Goal: Information Seeking & Learning: Learn about a topic

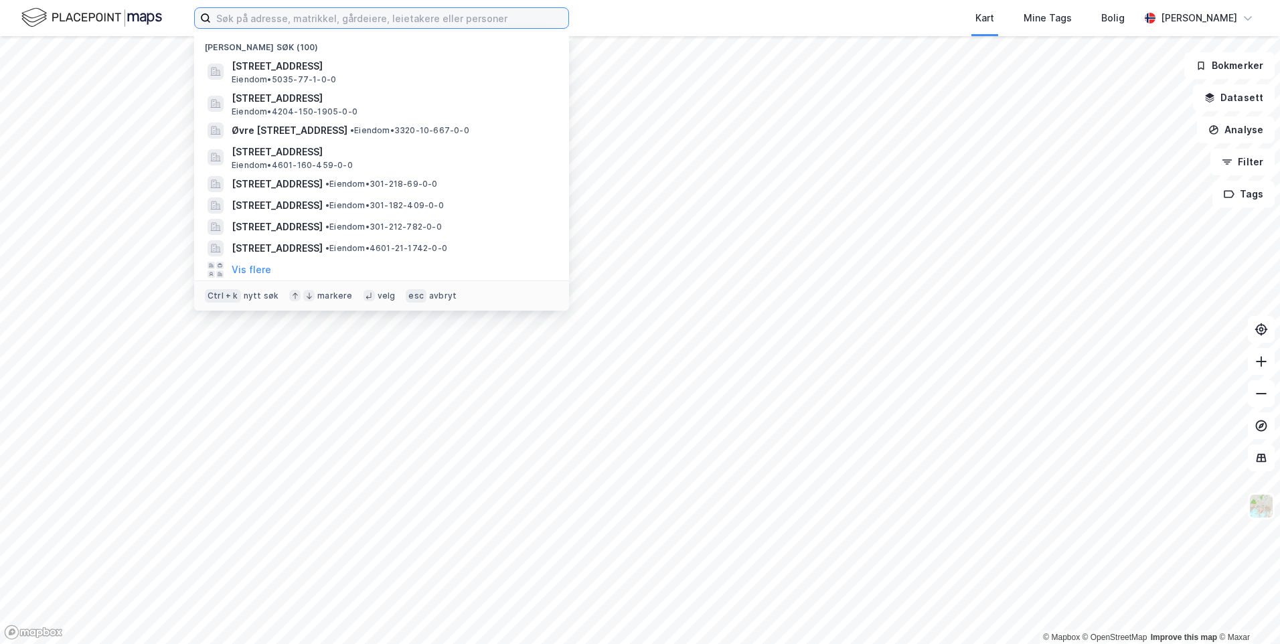
click at [424, 20] on input at bounding box center [389, 18] width 357 height 20
paste input "Bjørndalsheia 39"
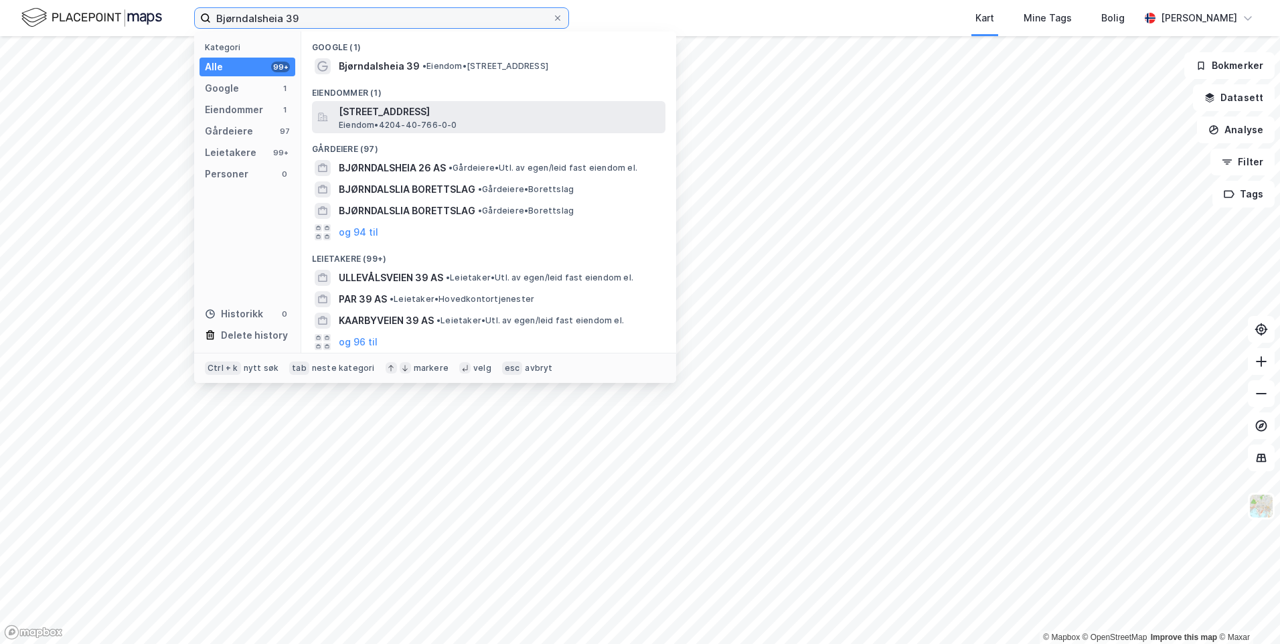
type input "Bjørndalsheia 39"
click at [499, 120] on div "[STREET_ADDRESS] • 4204-40-766-0-0" at bounding box center [501, 117] width 324 height 27
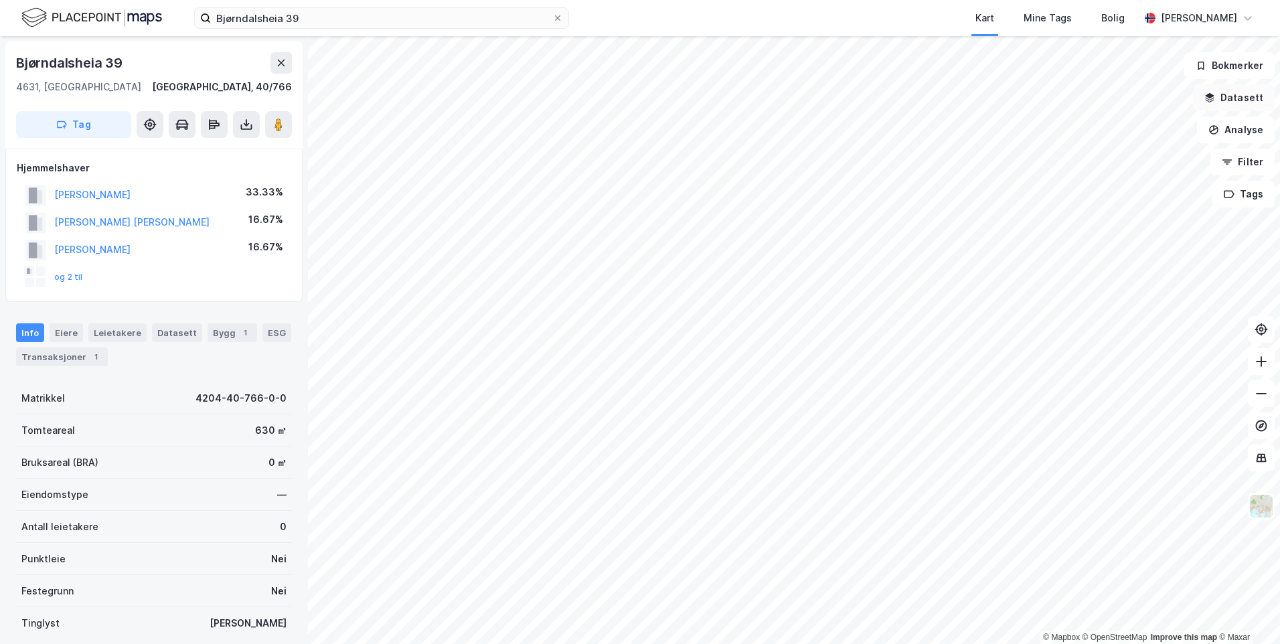
click at [1267, 95] on button "Datasett" at bounding box center [1234, 97] width 82 height 27
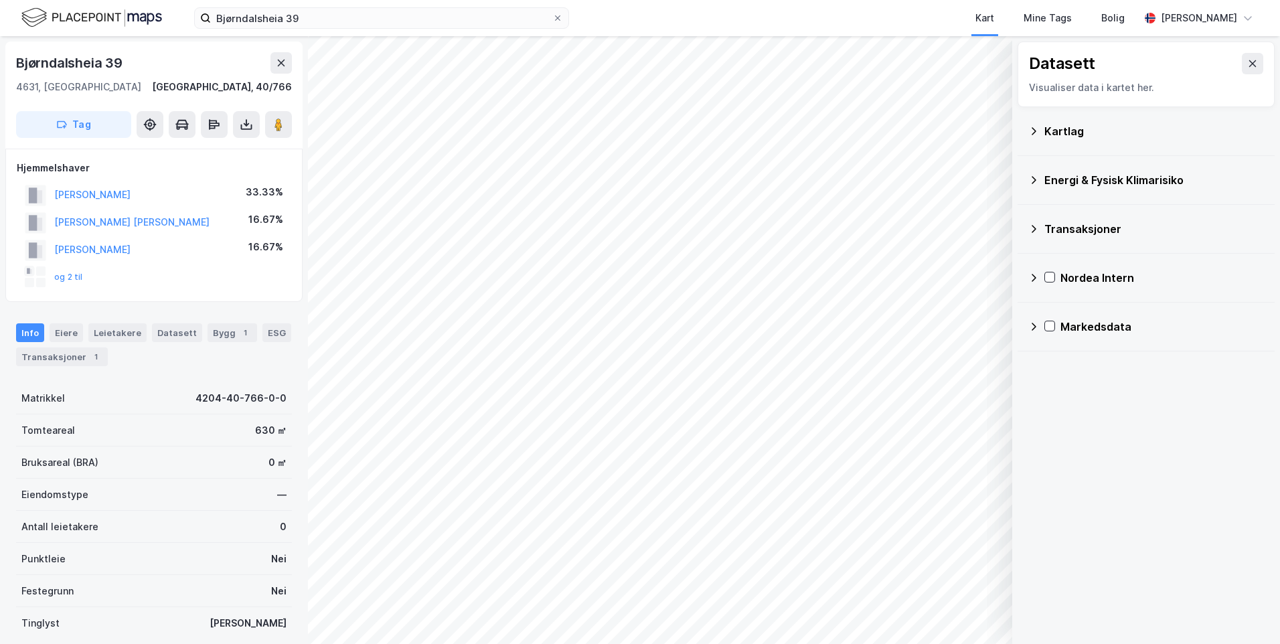
click at [1029, 137] on div "Kartlag" at bounding box center [1146, 131] width 236 height 32
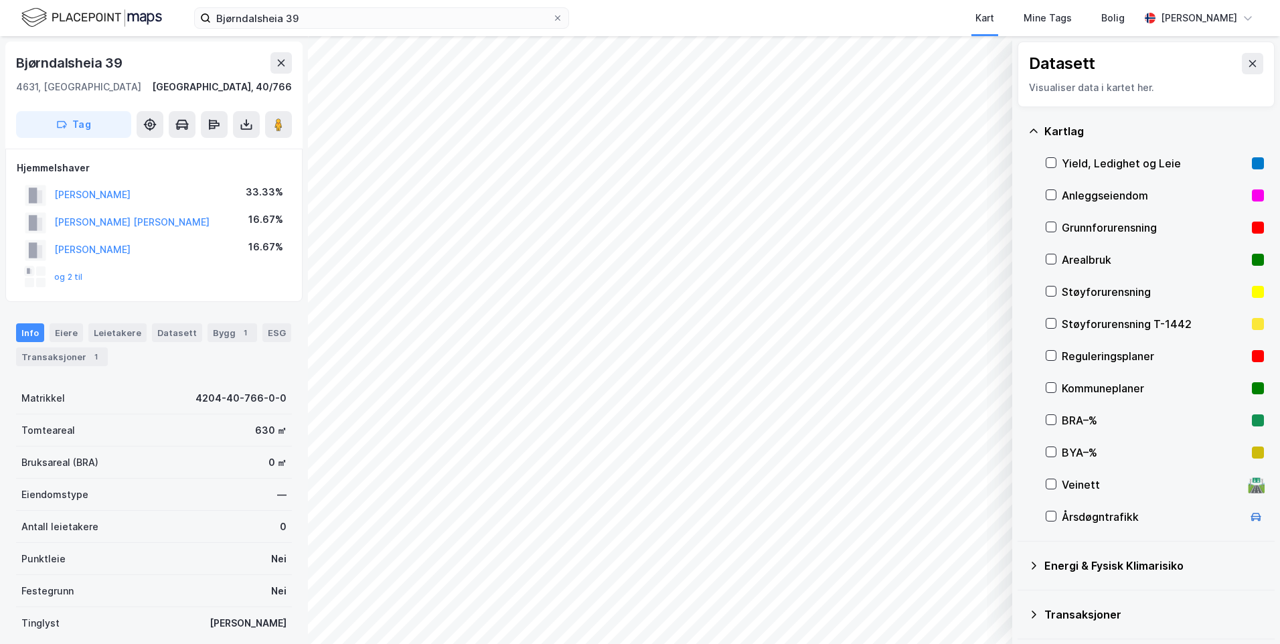
click at [1082, 224] on div "Grunnforurensning" at bounding box center [1154, 228] width 185 height 16
click at [1033, 129] on icon at bounding box center [1033, 131] width 11 height 11
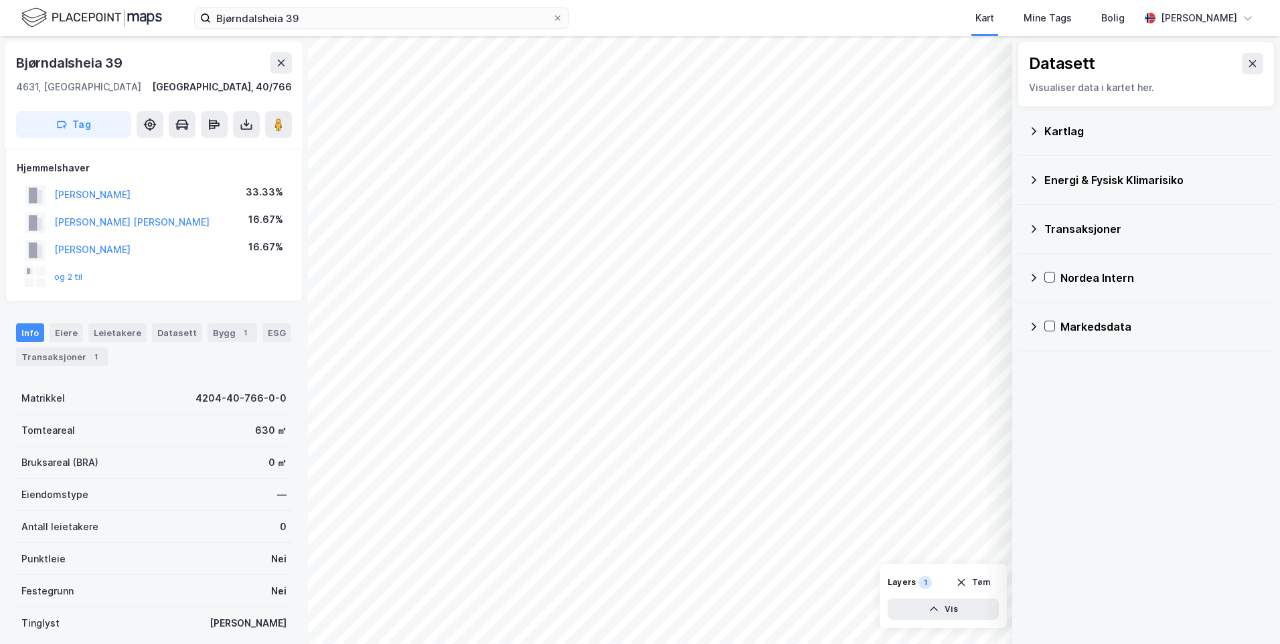
click at [1032, 179] on icon at bounding box center [1033, 180] width 11 height 11
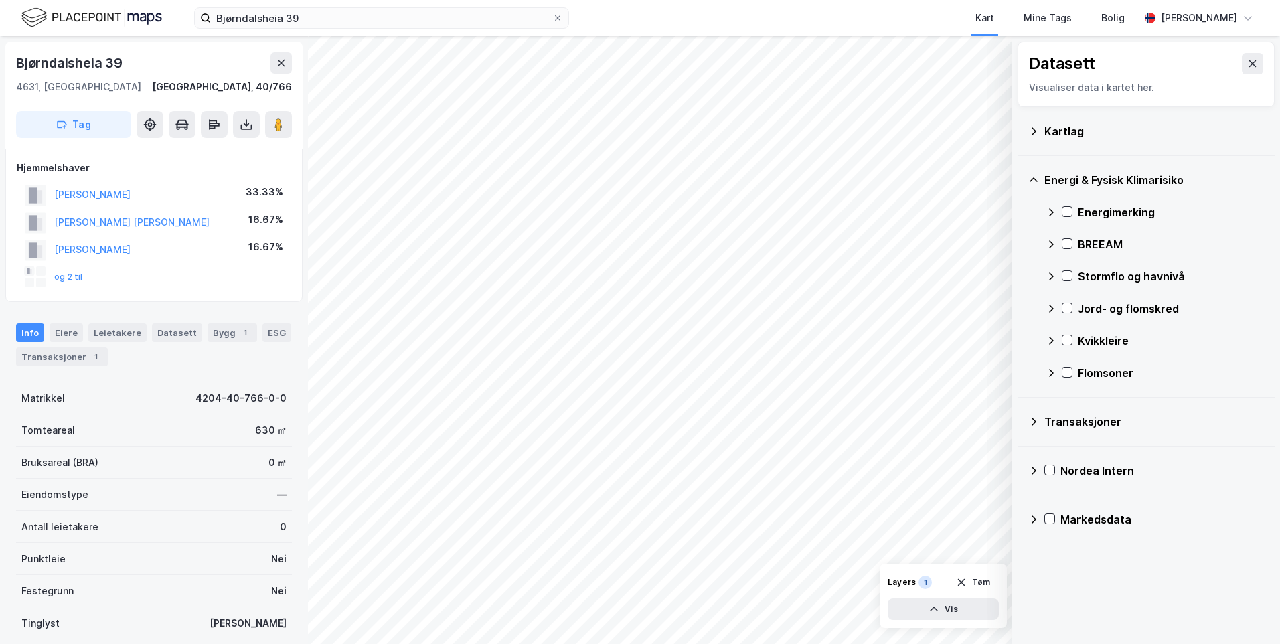
click at [1051, 209] on icon at bounding box center [1050, 212] width 11 height 11
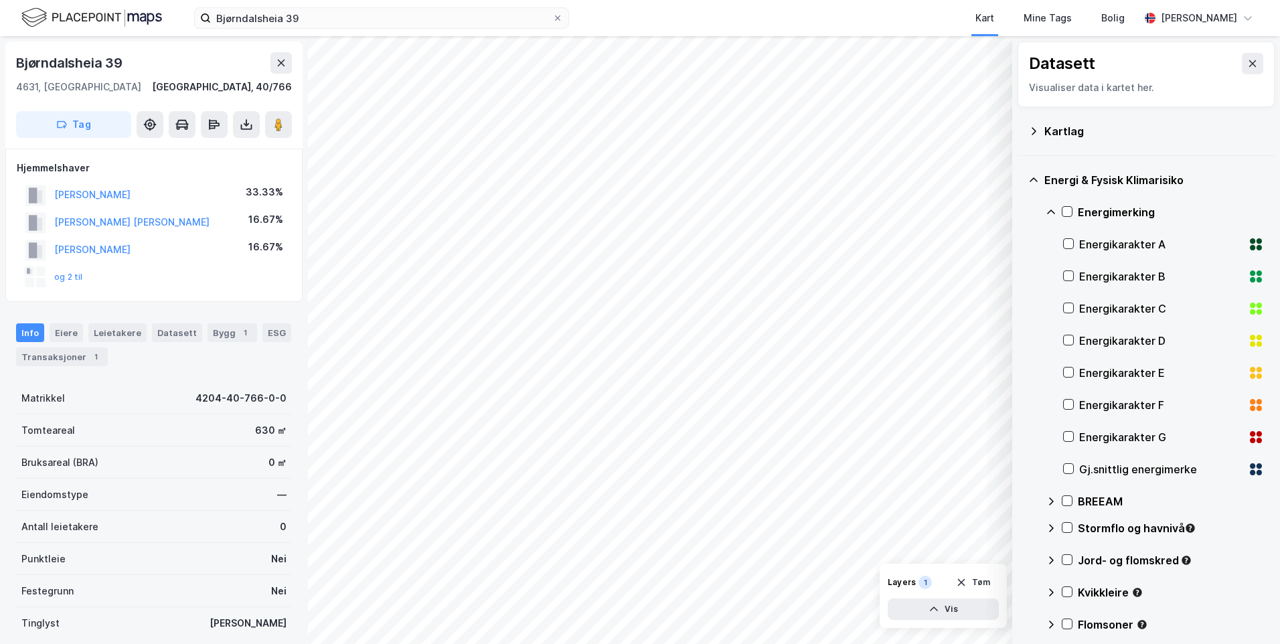
click at [1054, 207] on icon at bounding box center [1050, 212] width 11 height 11
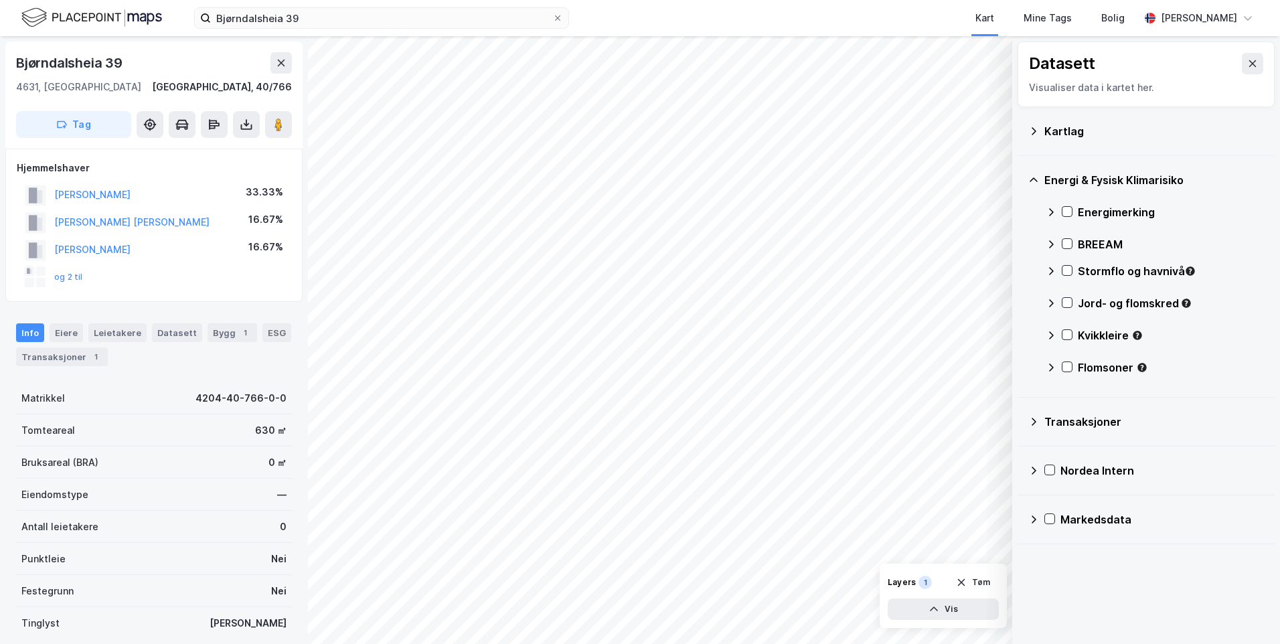
click at [1072, 270] on div "Stormflo og havnivå" at bounding box center [1154, 276] width 218 height 32
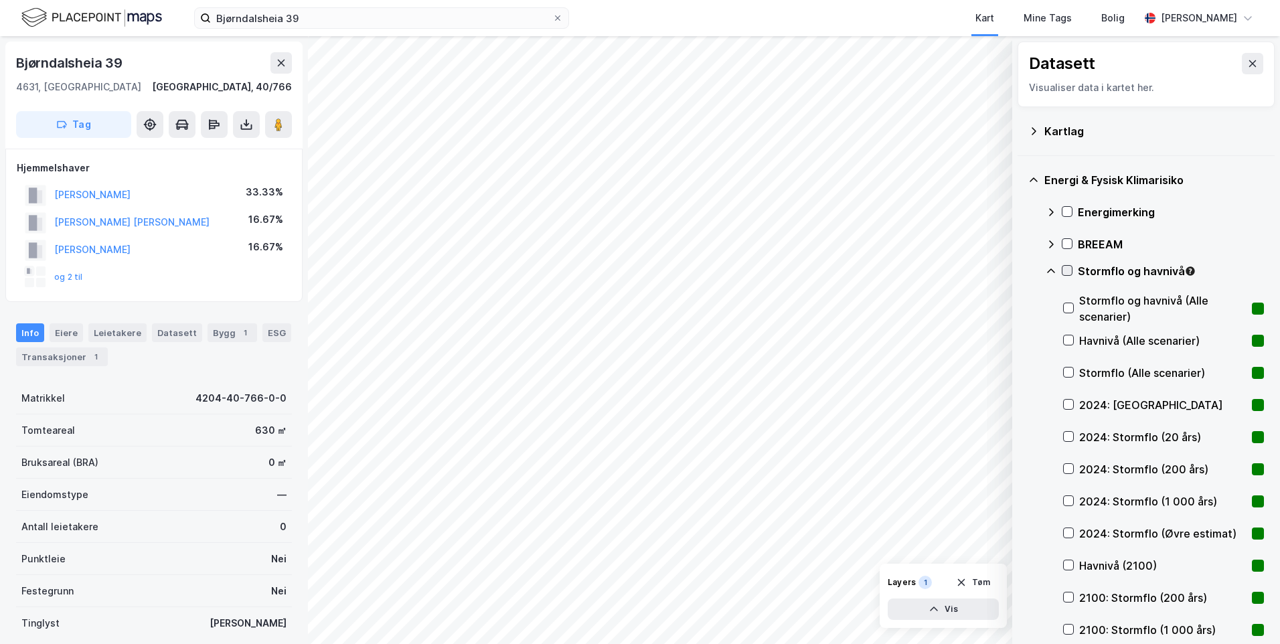
click at [1063, 268] on icon at bounding box center [1066, 270] width 9 height 9
click at [1053, 270] on icon at bounding box center [1051, 270] width 8 height 5
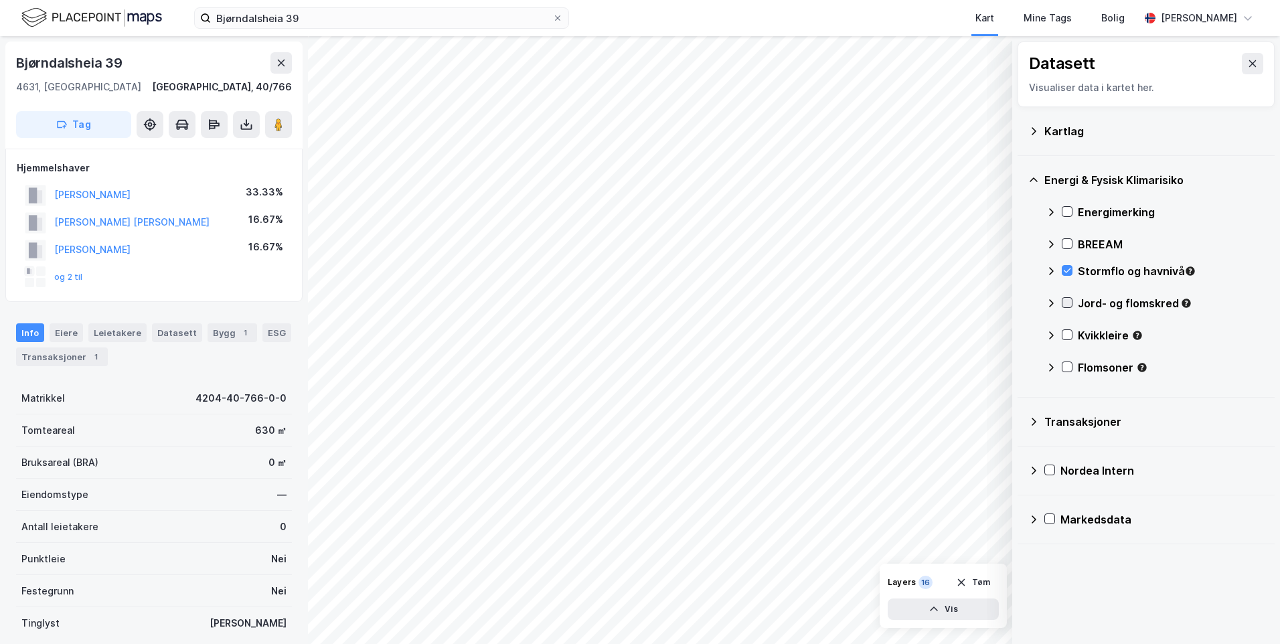
click at [1066, 301] on icon at bounding box center [1066, 302] width 9 height 9
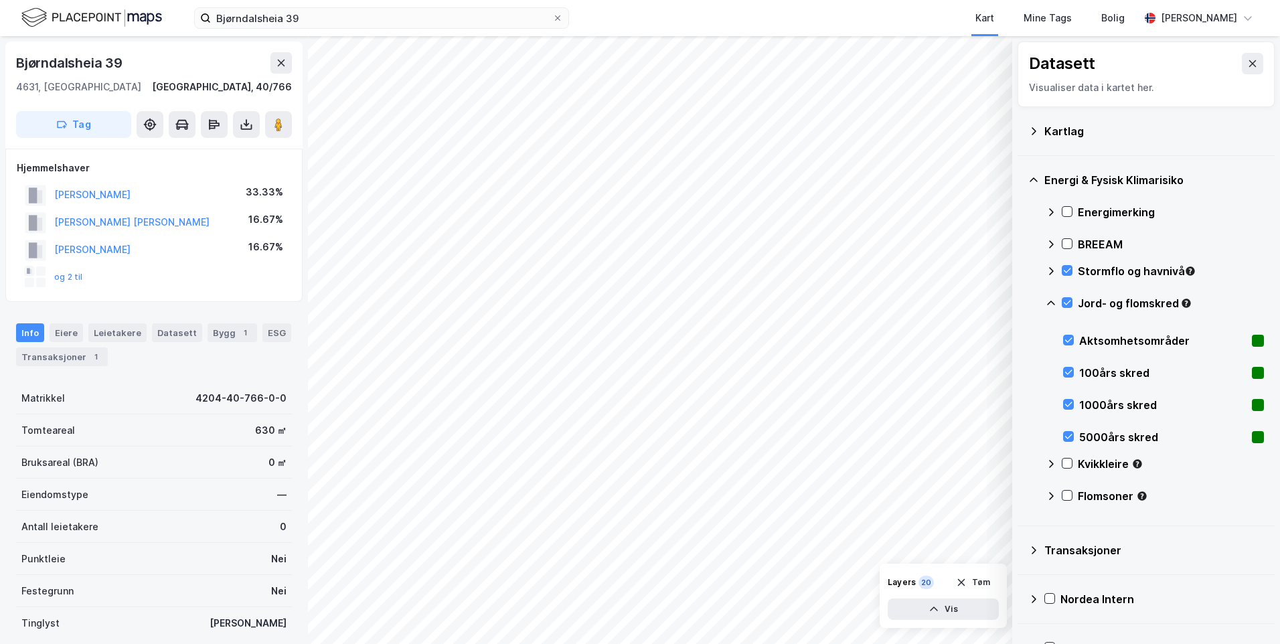
click at [1050, 298] on icon at bounding box center [1050, 303] width 11 height 11
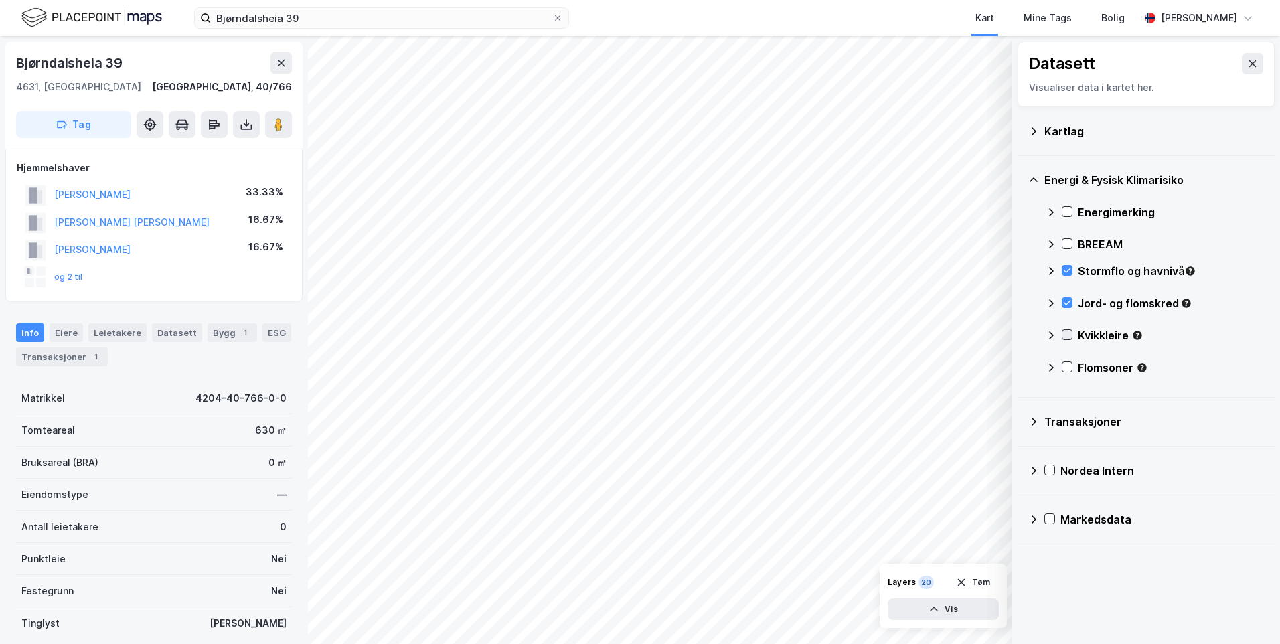
click at [1071, 337] on icon at bounding box center [1066, 334] width 9 height 9
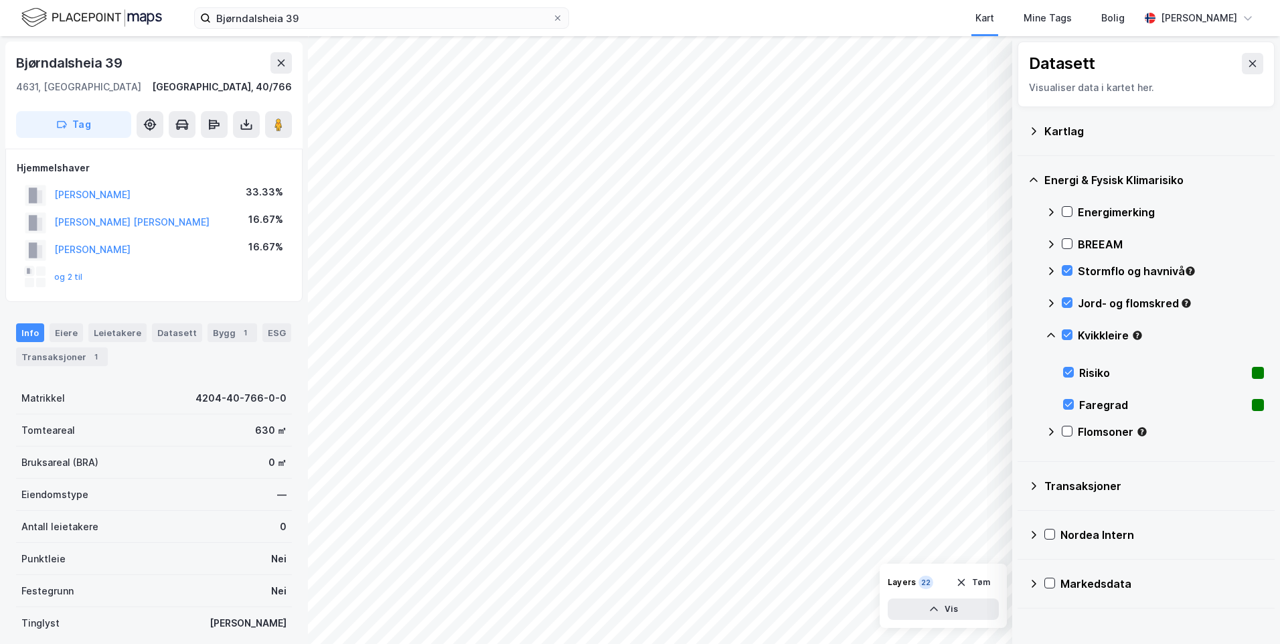
click at [1054, 335] on icon at bounding box center [1050, 335] width 11 height 11
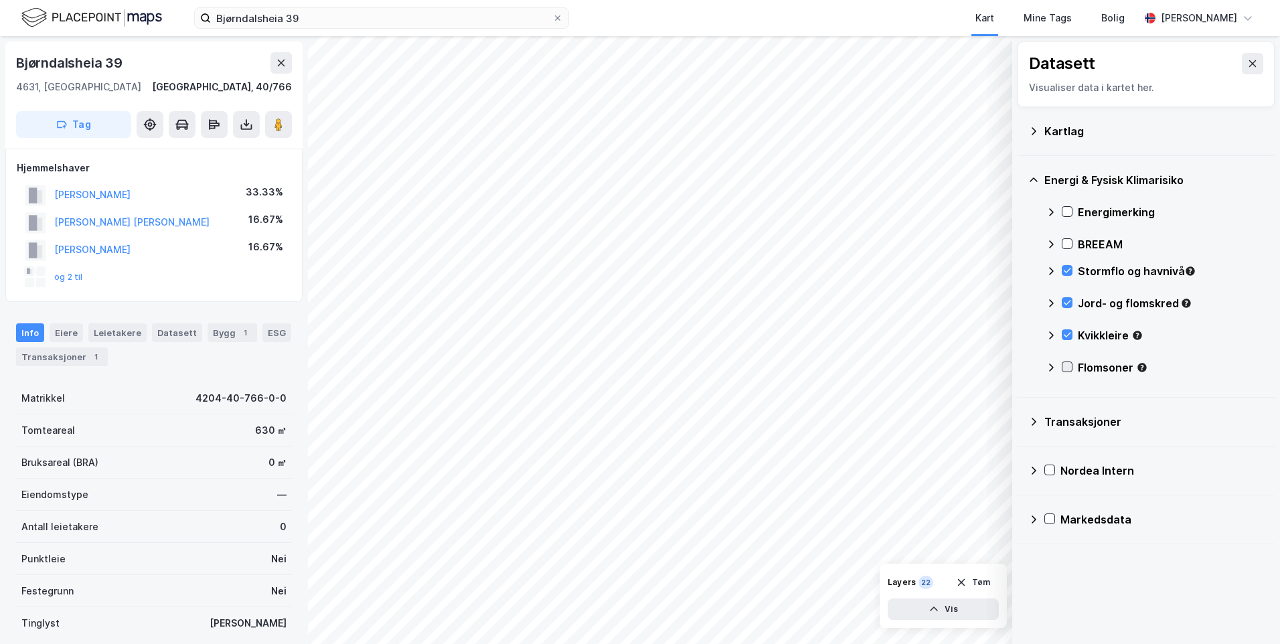
click at [1067, 365] on icon at bounding box center [1066, 366] width 9 height 9
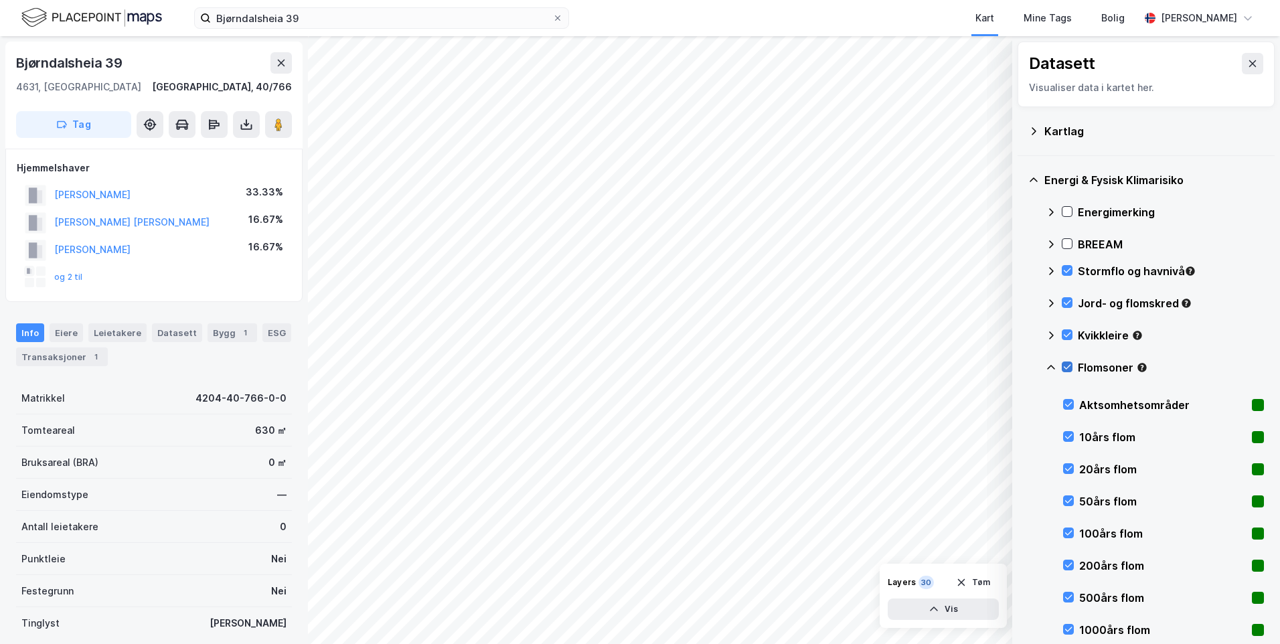
click at [1067, 365] on icon at bounding box center [1066, 366] width 9 height 9
click at [1067, 367] on icon at bounding box center [1066, 366] width 9 height 9
click at [1049, 367] on icon at bounding box center [1050, 367] width 11 height 11
